Goal: Navigation & Orientation: Find specific page/section

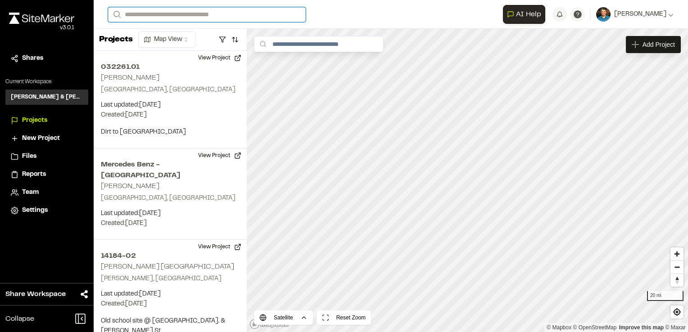
click at [205, 14] on input "Search" at bounding box center [207, 14] width 198 height 15
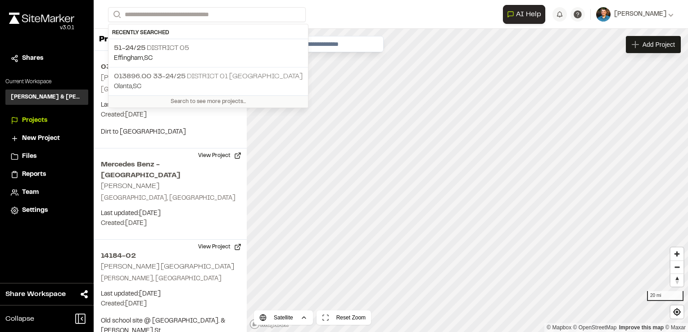
click at [186, 76] on span "013896.00 33-24/25" at bounding box center [150, 76] width 72 height 6
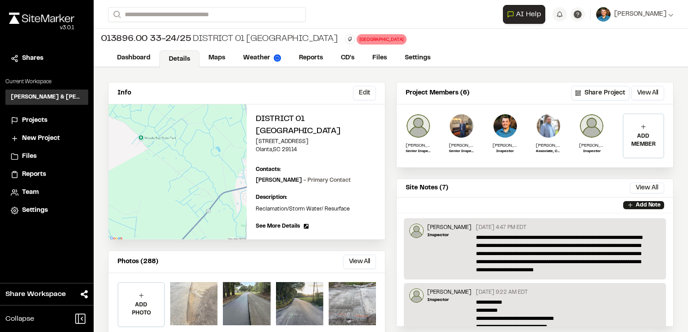
click at [199, 299] on div at bounding box center [193, 303] width 47 height 43
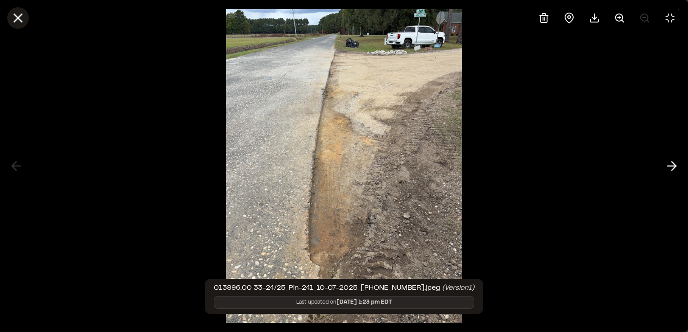
click at [12, 17] on icon at bounding box center [17, 17] width 15 height 15
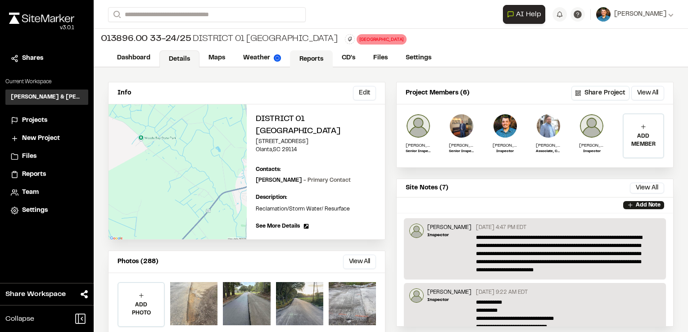
click at [306, 53] on link "Reports" at bounding box center [311, 58] width 43 height 17
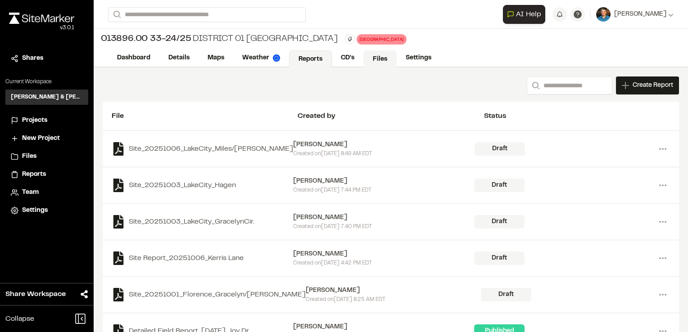
click at [370, 64] on link "Files" at bounding box center [379, 58] width 33 height 17
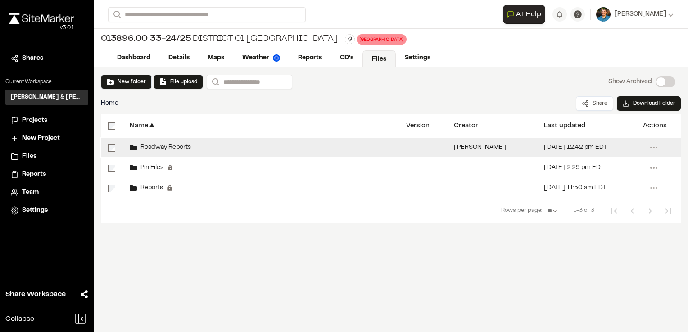
click at [173, 147] on span "Roadway Reports" at bounding box center [164, 148] width 54 height 6
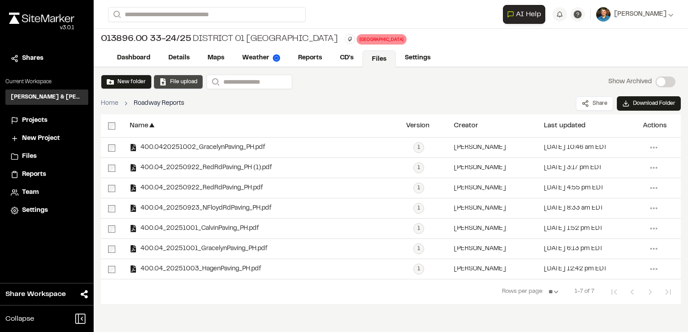
click at [173, 82] on button "File upload" at bounding box center [178, 82] width 38 height 8
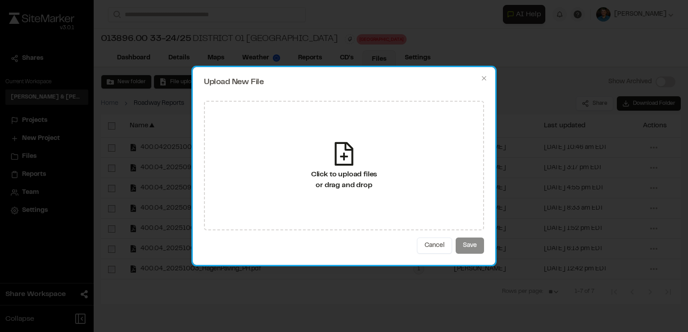
click at [488, 78] on div "Upload New File Click to upload files or drag and drop Cancel Save Close" at bounding box center [344, 166] width 303 height 198
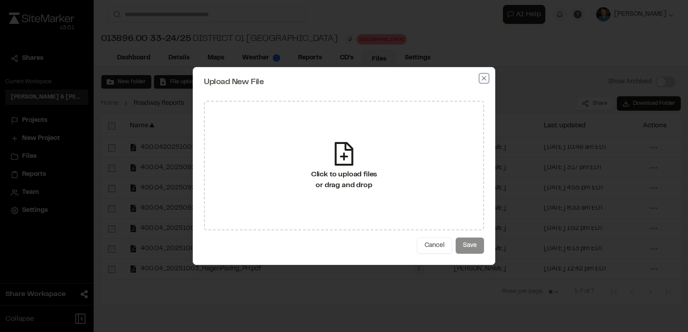
click at [486, 78] on icon "button" at bounding box center [484, 78] width 7 height 7
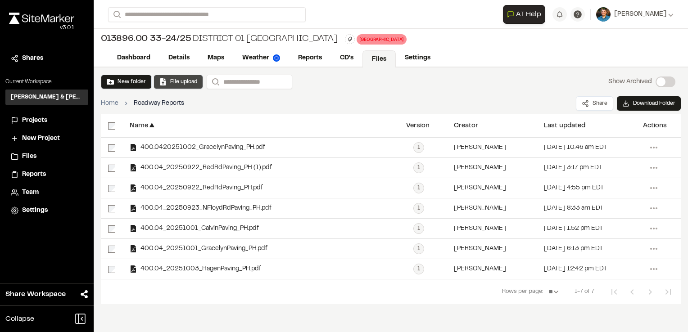
click at [186, 82] on button "File upload" at bounding box center [178, 82] width 38 height 8
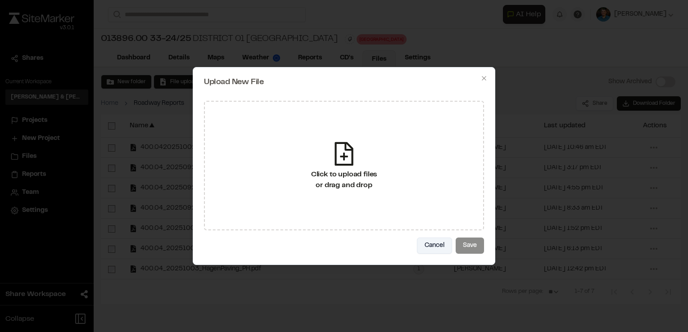
click at [436, 245] on button "Cancel" at bounding box center [434, 246] width 35 height 16
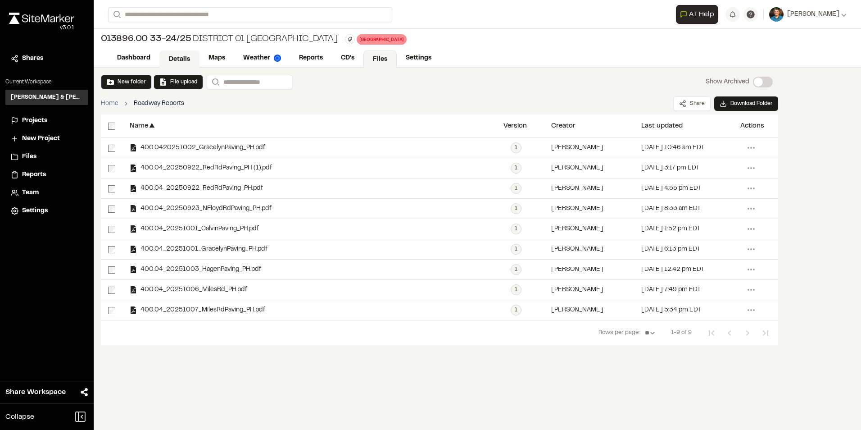
click at [184, 55] on link "Details" at bounding box center [179, 58] width 40 height 17
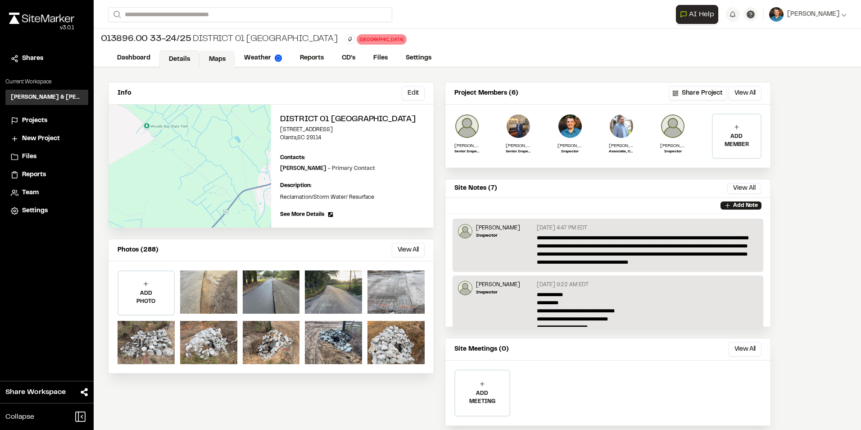
click at [215, 59] on link "Maps" at bounding box center [218, 58] width 36 height 17
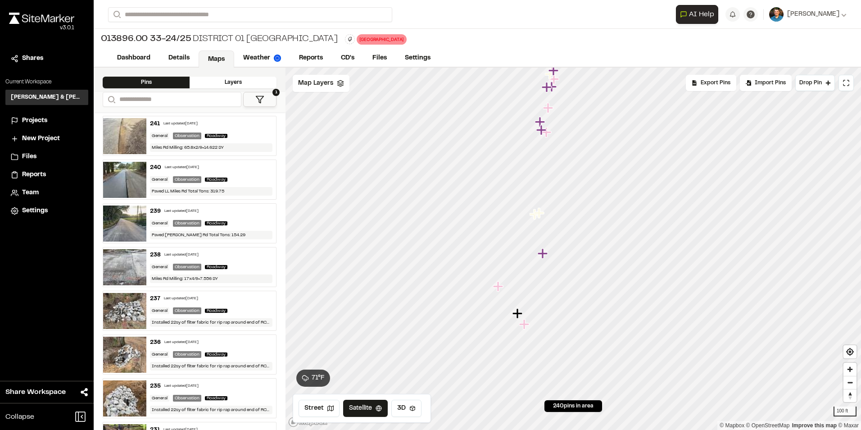
click at [520, 312] on icon "Map marker" at bounding box center [518, 313] width 10 height 10
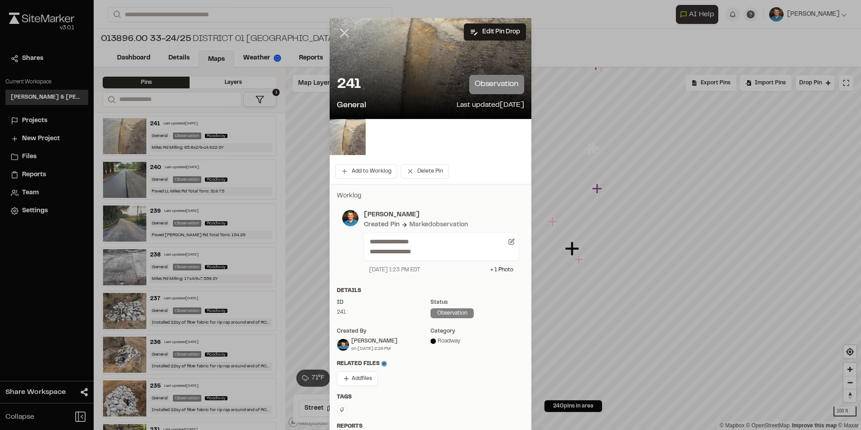
click at [337, 36] on icon at bounding box center [344, 32] width 15 height 15
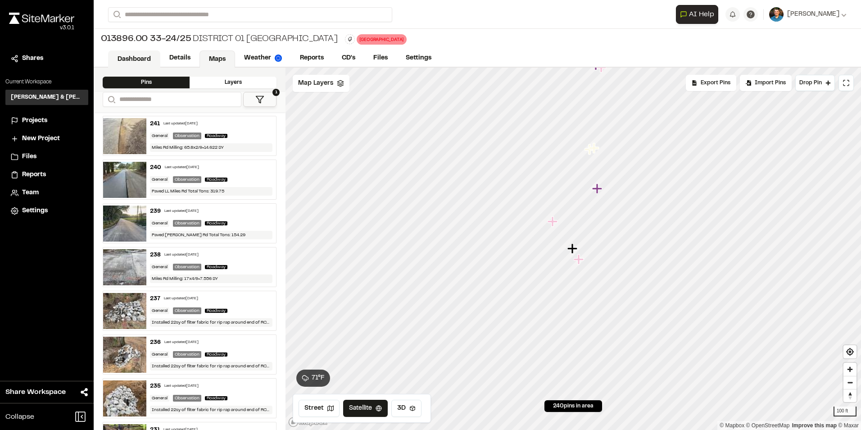
click at [141, 61] on link "Dashboard" at bounding box center [134, 58] width 52 height 17
